Goal: Transaction & Acquisition: Purchase product/service

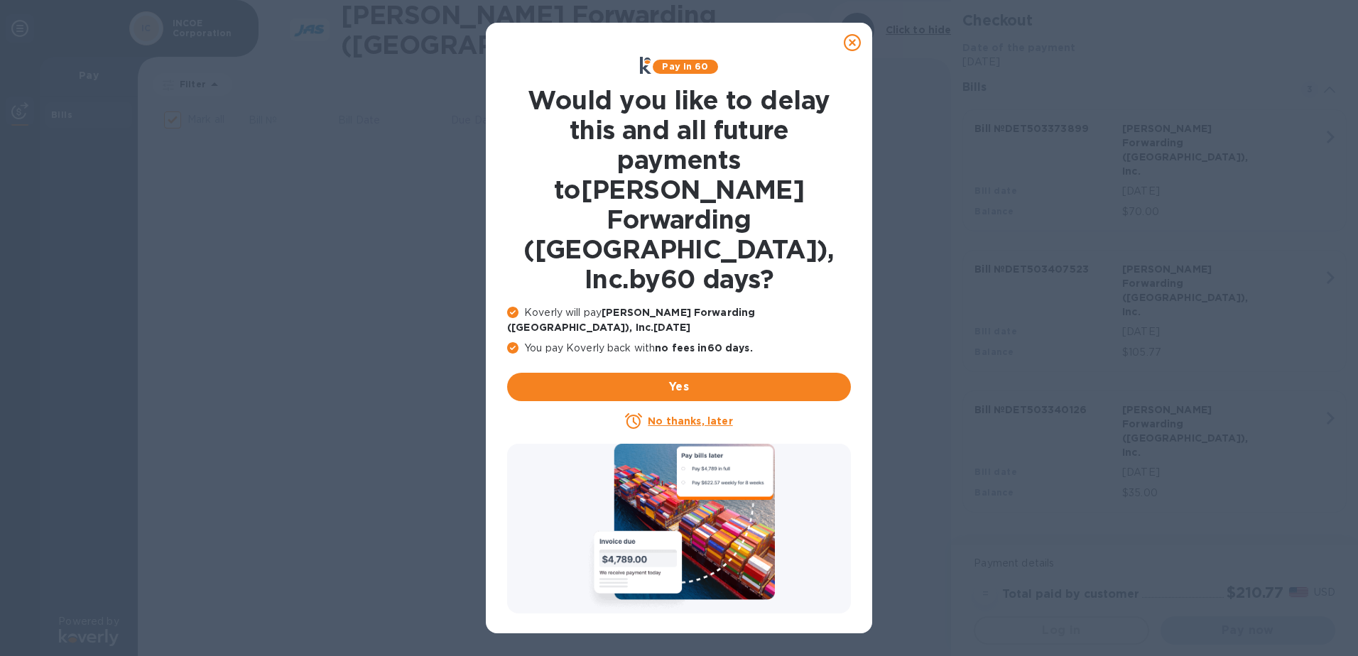
checkbox input "false"
click at [682, 415] on u "No thanks, later" at bounding box center [690, 420] width 85 height 11
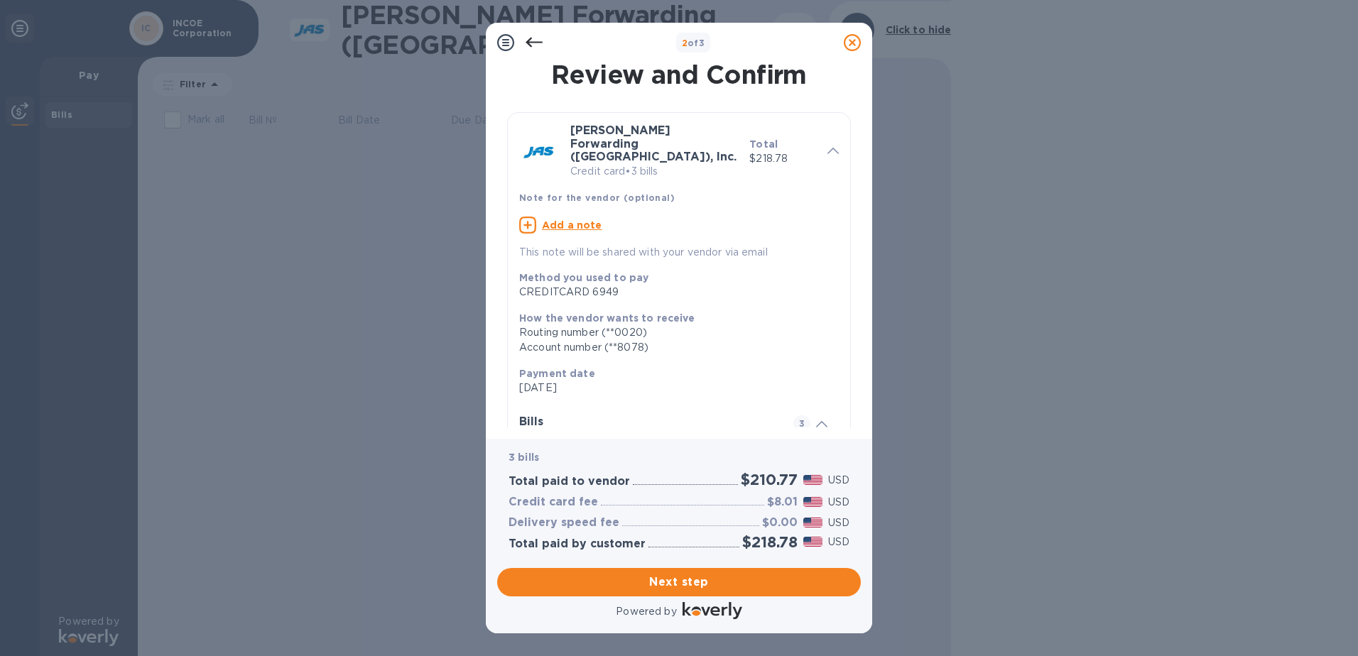
click at [739, 579] on span "Next step" at bounding box center [678, 582] width 341 height 17
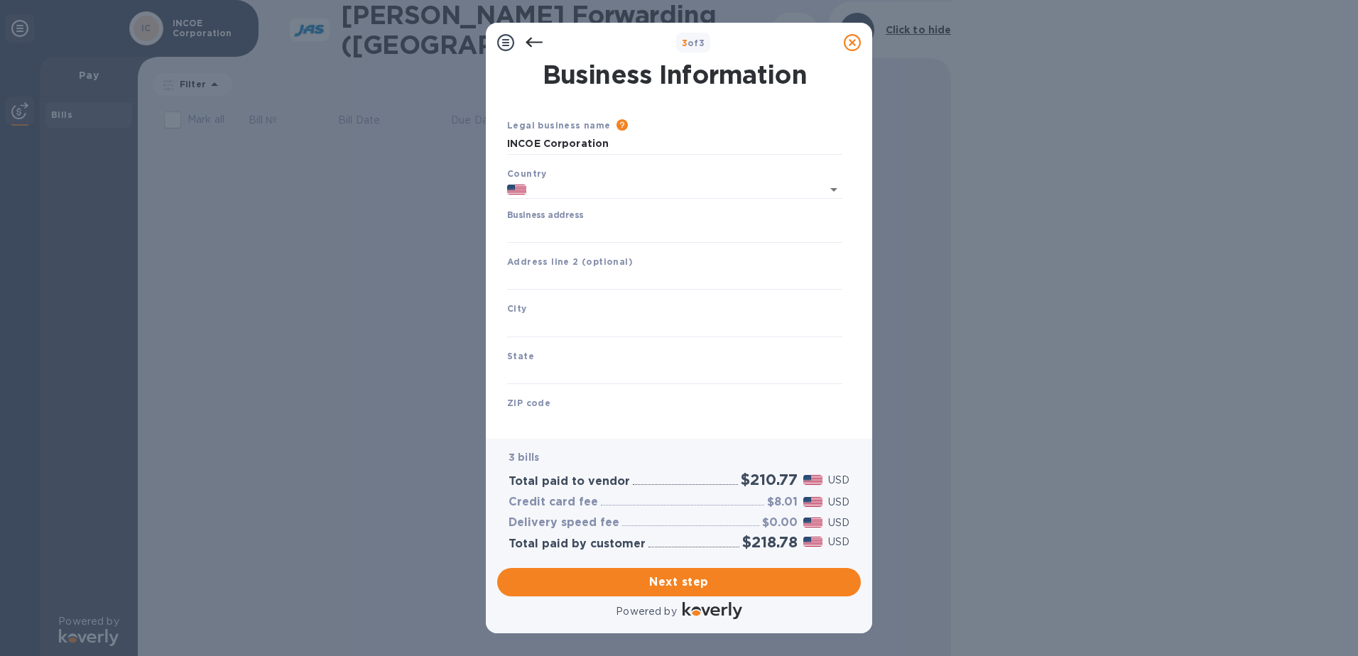
type input "[GEOGRAPHIC_DATA]"
click at [569, 231] on input "Business address" at bounding box center [674, 232] width 335 height 21
type input "[STREET_ADDRESS]"
type input "[GEOGRAPHIC_DATA]"
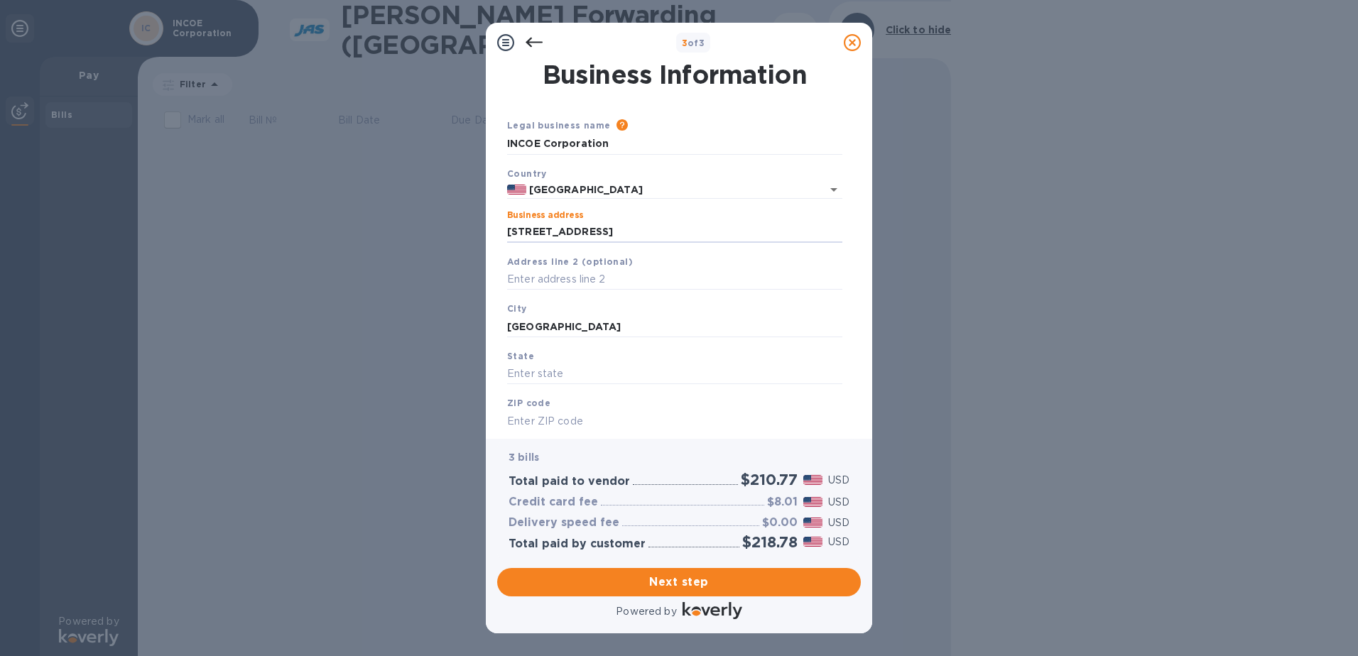
type input "MI"
type input "48326"
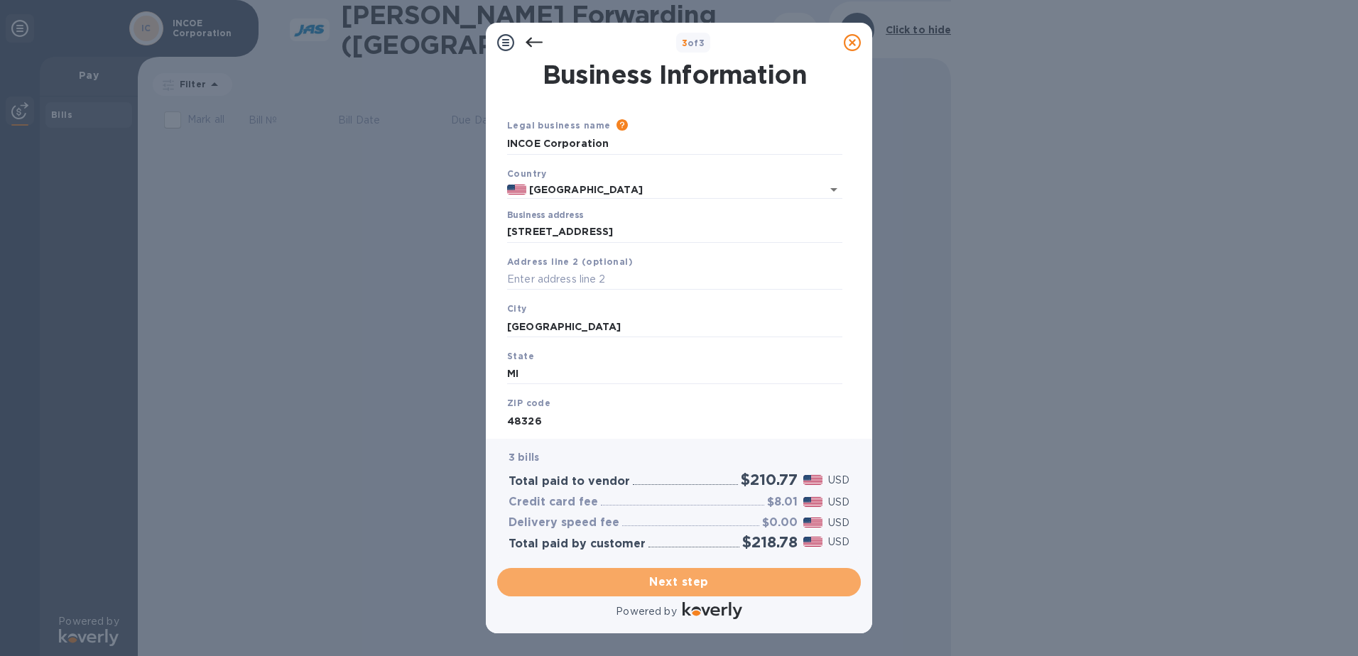
click at [663, 584] on span "Next step" at bounding box center [678, 582] width 341 height 17
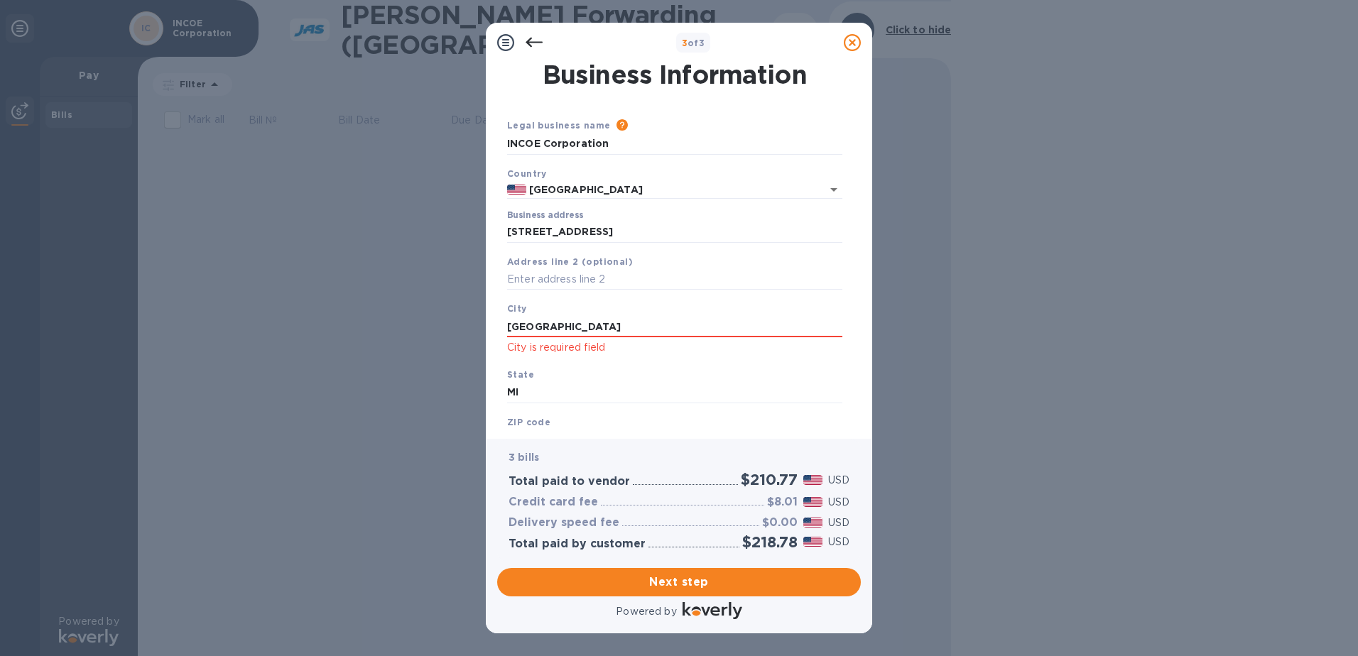
click at [587, 331] on input "[GEOGRAPHIC_DATA]" at bounding box center [674, 326] width 335 height 21
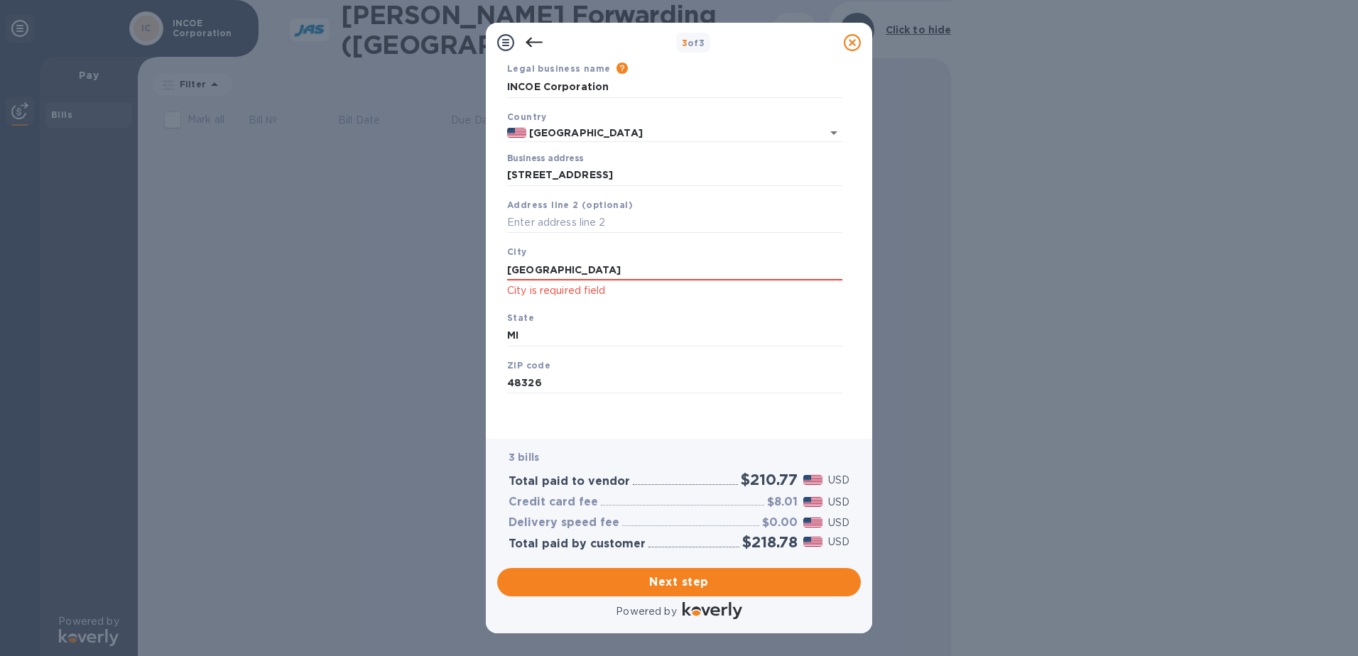
click at [660, 580] on span "Next step" at bounding box center [678, 582] width 341 height 17
drag, startPoint x: 576, startPoint y: 270, endPoint x: 462, endPoint y: 270, distance: 114.3
click at [462, 270] on div "3 of 3 Business Information Legal business name Please provide the legal name t…" at bounding box center [679, 328] width 1358 height 656
type input "[GEOGRAPHIC_DATA]"
drag, startPoint x: 543, startPoint y: 342, endPoint x: 448, endPoint y: 333, distance: 94.8
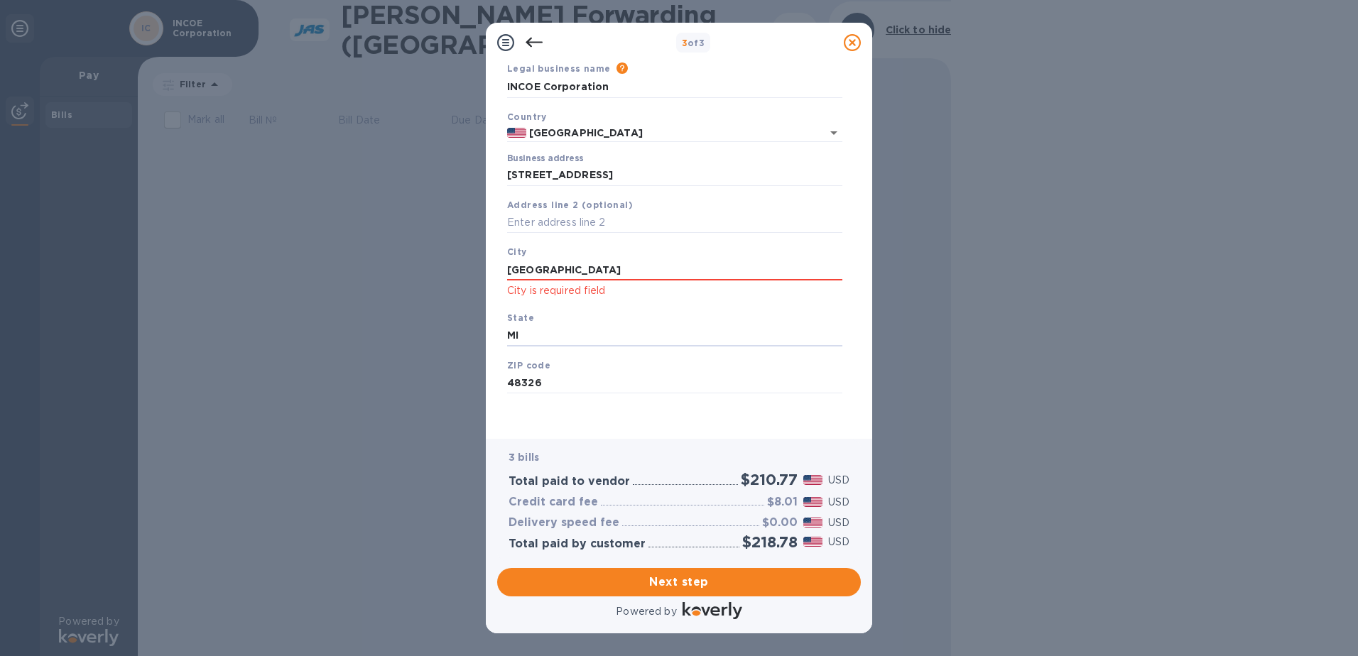
click at [448, 333] on div "3 of 3 Business Information Legal business name Please provide the legal name t…" at bounding box center [679, 328] width 1358 height 656
type input "MI"
drag, startPoint x: 555, startPoint y: 380, endPoint x: 425, endPoint y: 380, distance: 129.2
click at [425, 380] on div "3 of 3 Business Information Legal business name Please provide the legal name t…" at bounding box center [679, 328] width 1358 height 656
type input "48326"
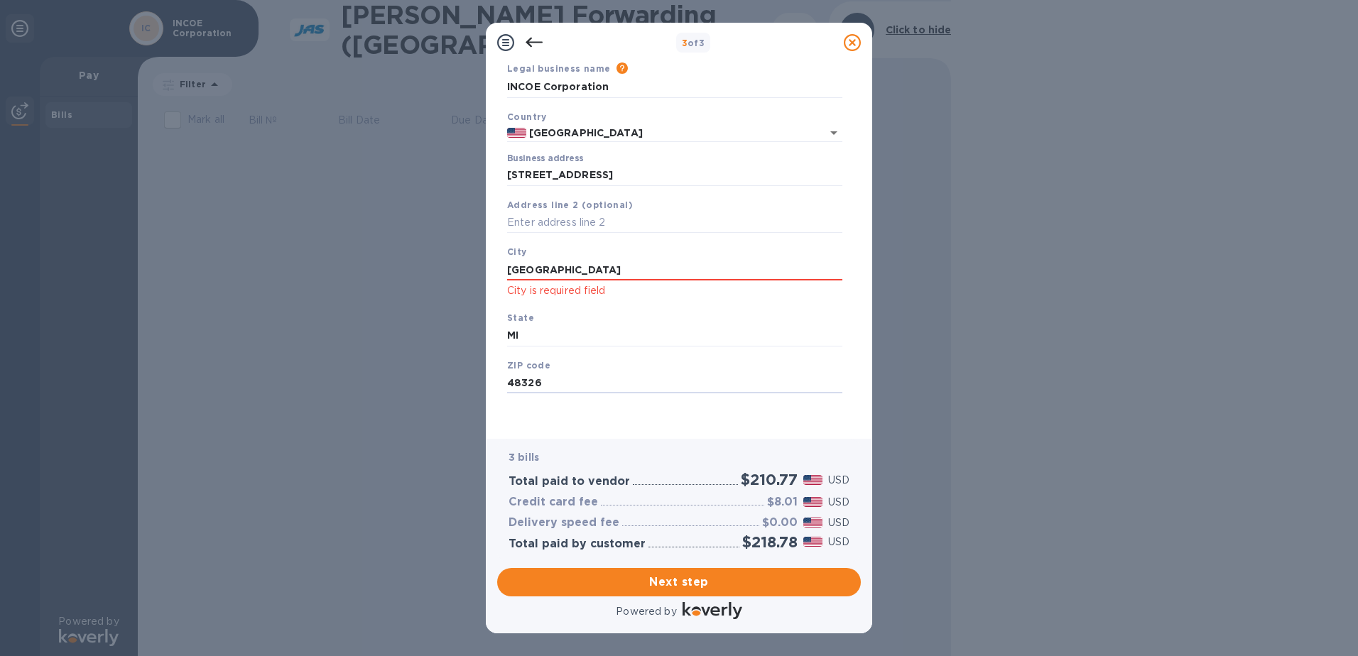
click at [660, 579] on span "Next step" at bounding box center [678, 582] width 341 height 17
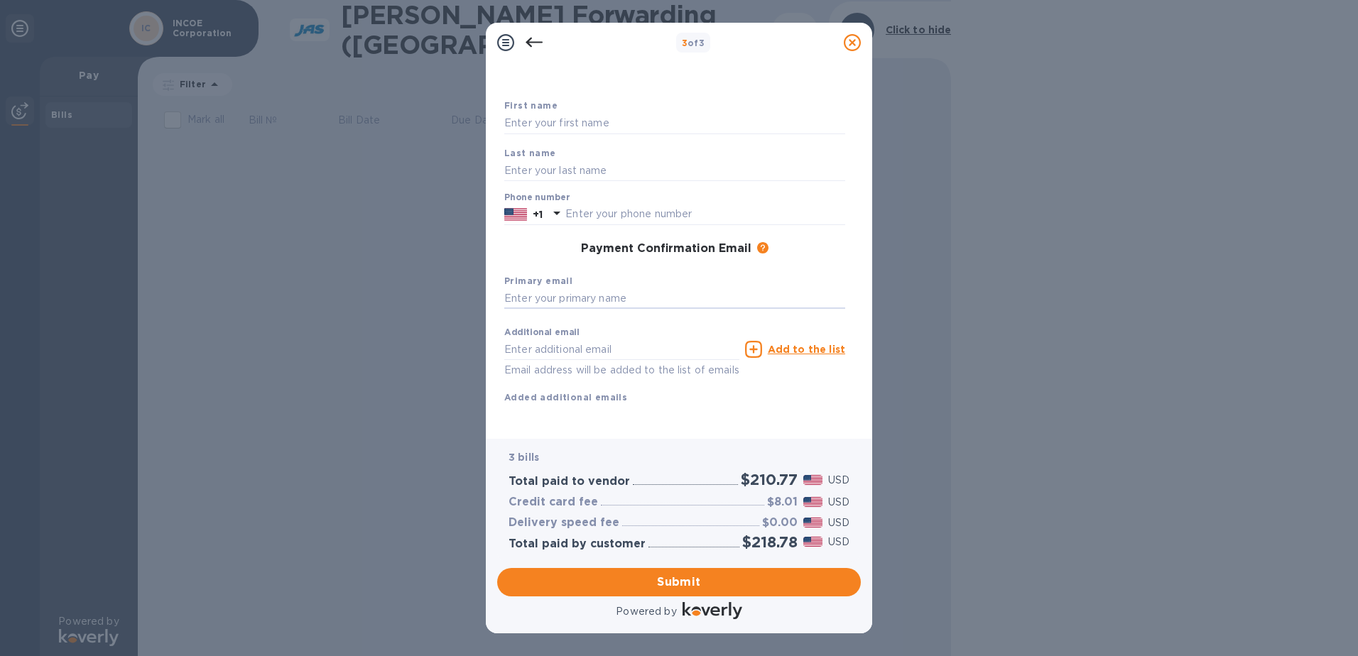
click at [558, 295] on input "text" at bounding box center [674, 298] width 341 height 21
type input "[EMAIL_ADDRESS][DOMAIN_NAME]"
click at [508, 116] on input "text" at bounding box center [674, 123] width 341 height 21
type input "[PERSON_NAME]"
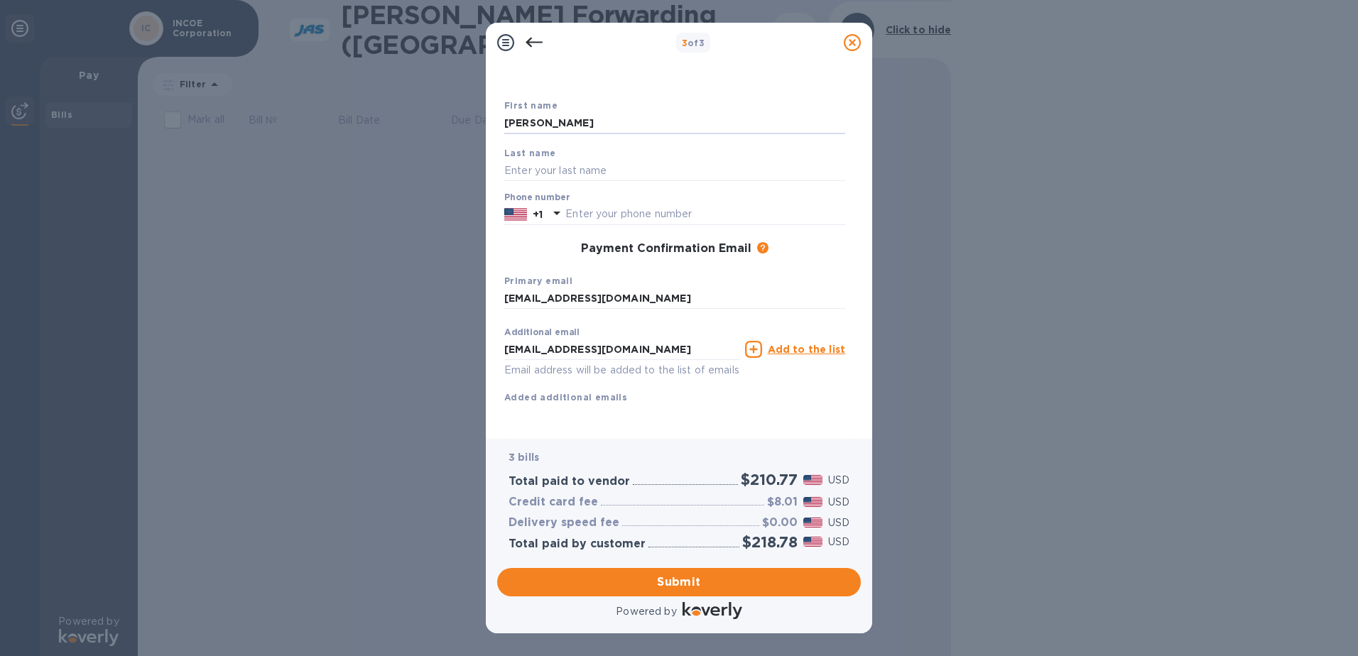
type input "DeFillipi"
type input "2485567829"
click at [704, 583] on span "Submit" at bounding box center [678, 582] width 341 height 17
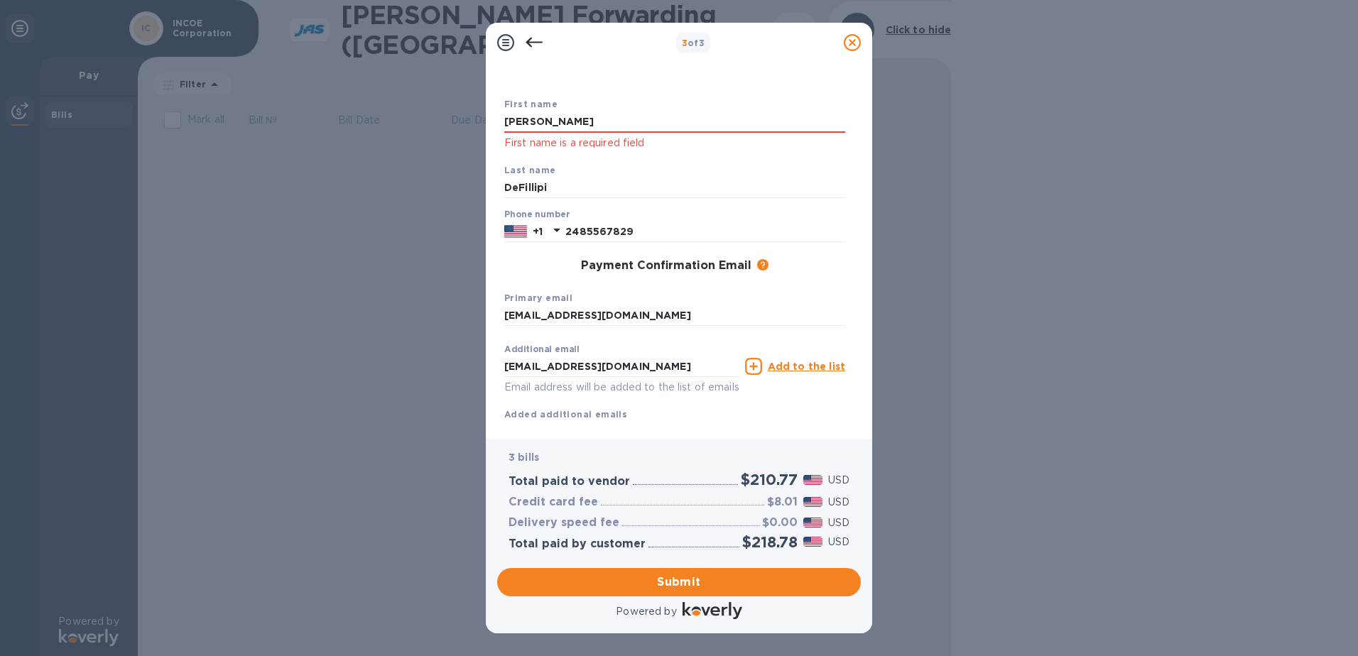
drag, startPoint x: 533, startPoint y: 123, endPoint x: 474, endPoint y: 119, distance: 59.8
click at [474, 119] on div "3 of 3 Payment Contact Information First name [PERSON_NAME] First name is a req…" at bounding box center [679, 328] width 1358 height 656
type input "LIZ"
click at [494, 190] on div "Payment Contact Information First name [PERSON_NAME] First name is a required f…" at bounding box center [679, 250] width 386 height 376
drag, startPoint x: 573, startPoint y: 184, endPoint x: 440, endPoint y: 184, distance: 132.8
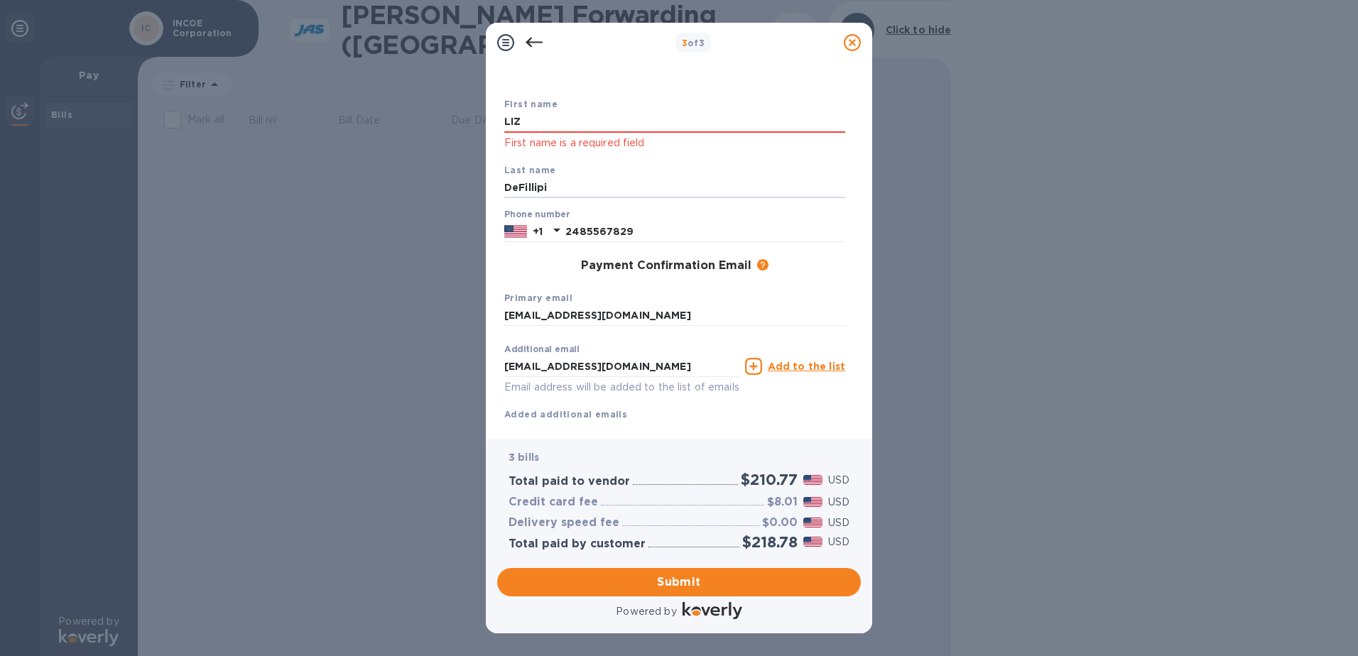
click at [447, 184] on div "3 of 3 Payment Contact Information First name [PERSON_NAME] First name is a req…" at bounding box center [679, 328] width 1358 height 656
type input "DEFILLIPI"
click at [688, 583] on span "Submit" at bounding box center [678, 582] width 341 height 17
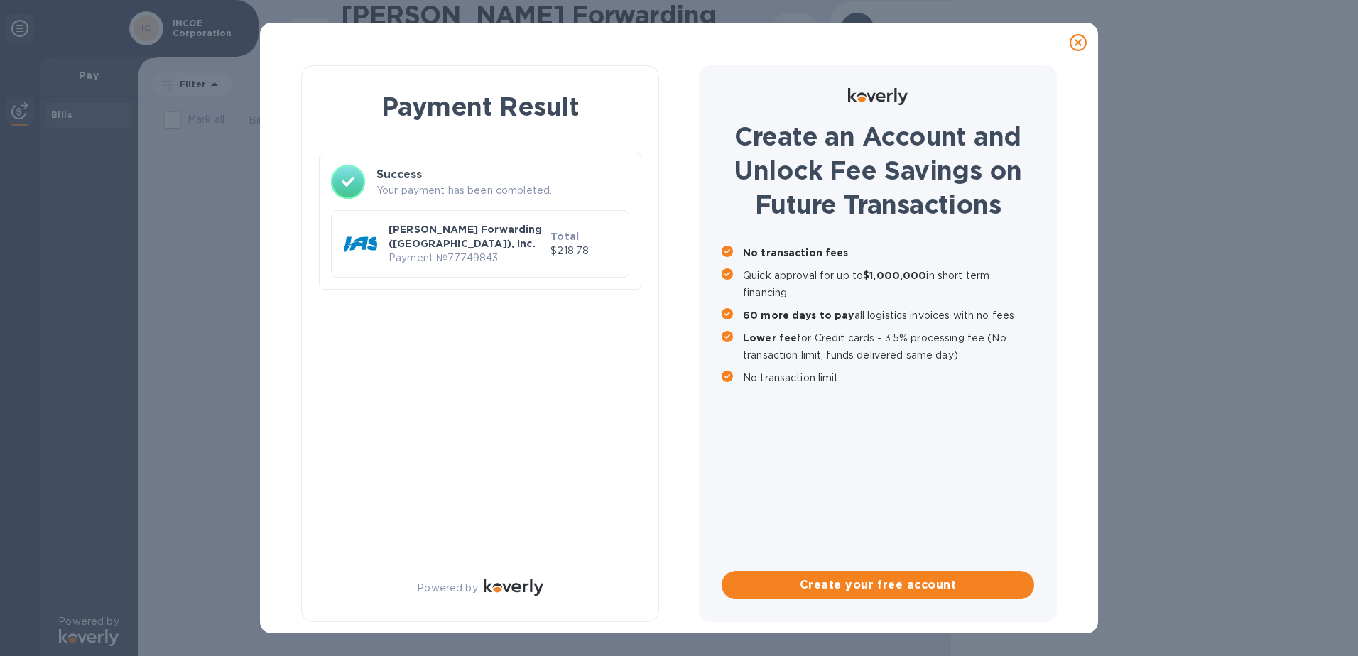
scroll to position [0, 0]
